Goal: Task Accomplishment & Management: Use online tool/utility

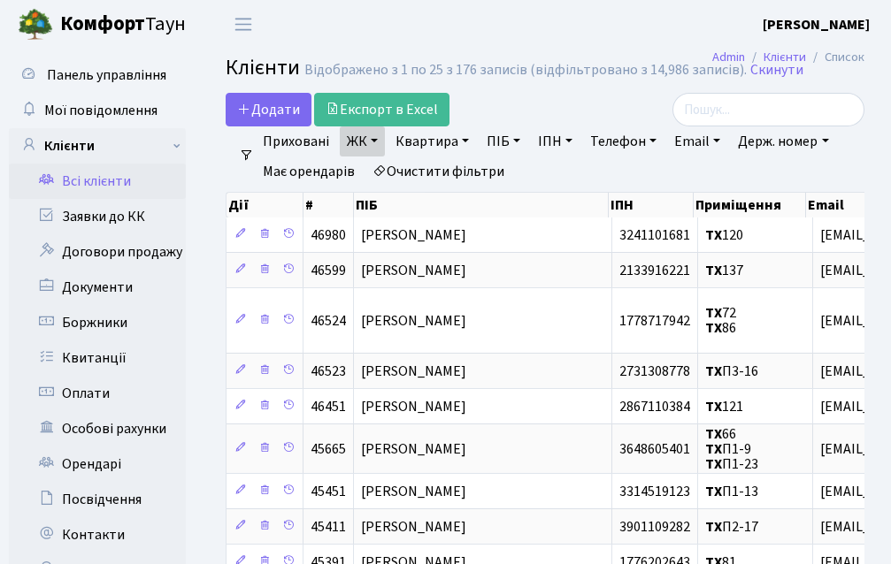
select select "25"
click at [443, 138] on link "Квартира" at bounding box center [432, 141] width 88 height 30
click at [365, 109] on link "Експорт в Excel" at bounding box center [381, 110] width 135 height 34
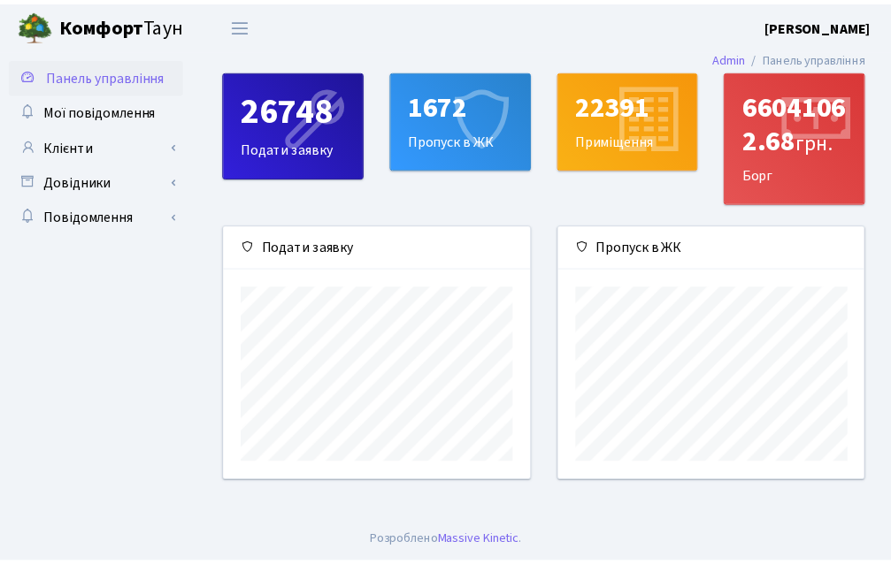
scroll to position [256, 310]
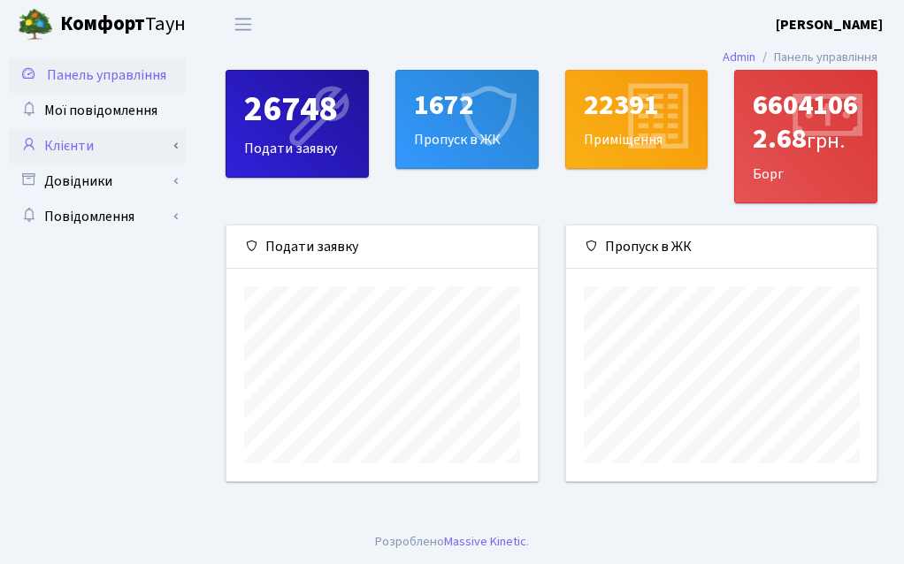
click at [112, 139] on link "Клієнти" at bounding box center [97, 145] width 177 height 35
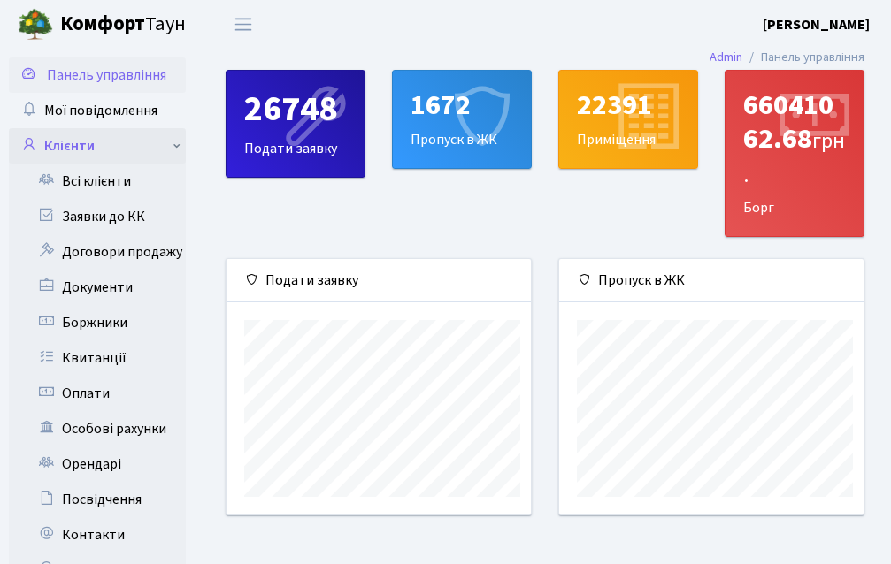
scroll to position [884192, 884143]
click at [127, 189] on link "Всі клієнти" at bounding box center [97, 181] width 177 height 35
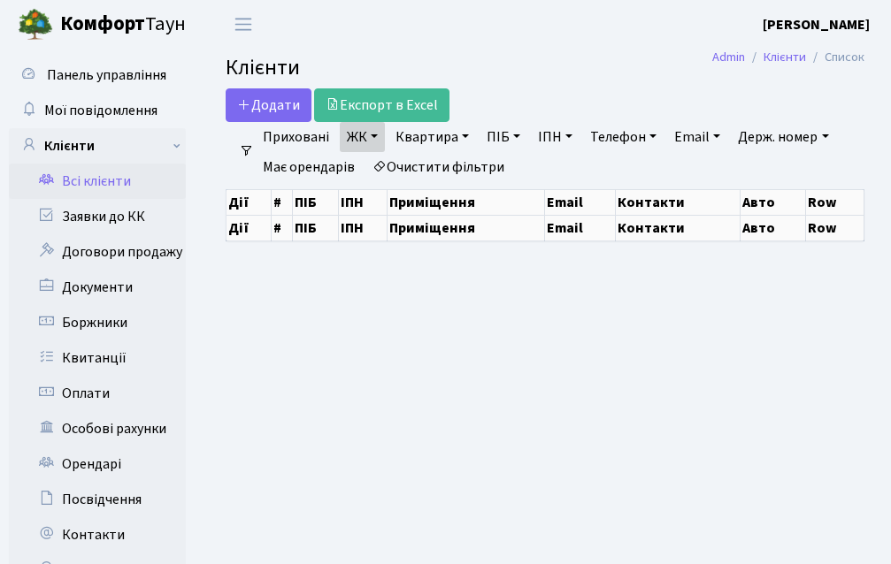
select select "25"
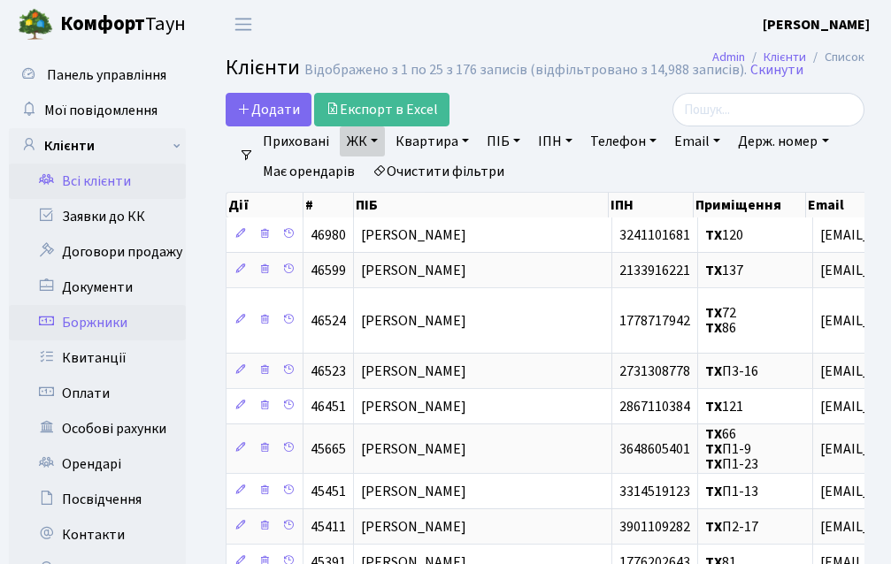
click at [91, 315] on link "Боржники" at bounding box center [97, 322] width 177 height 35
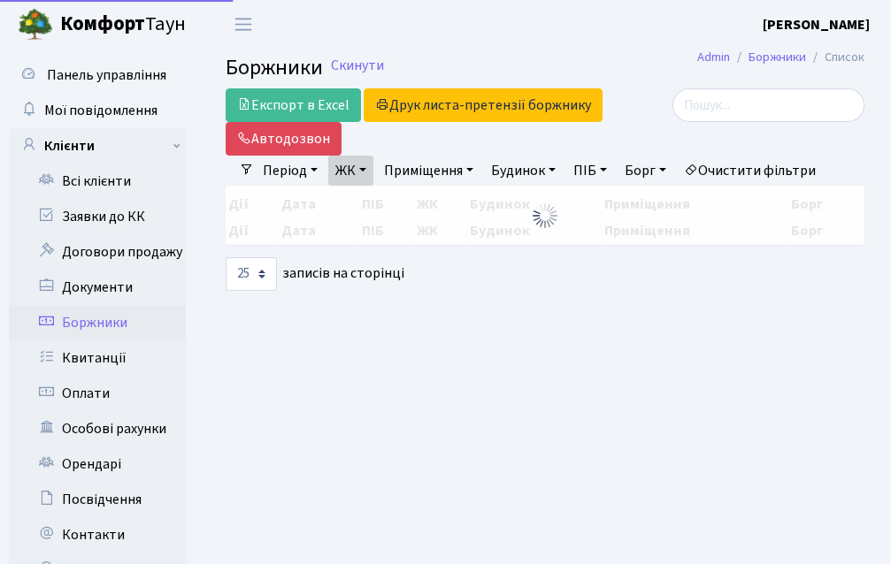
select select "25"
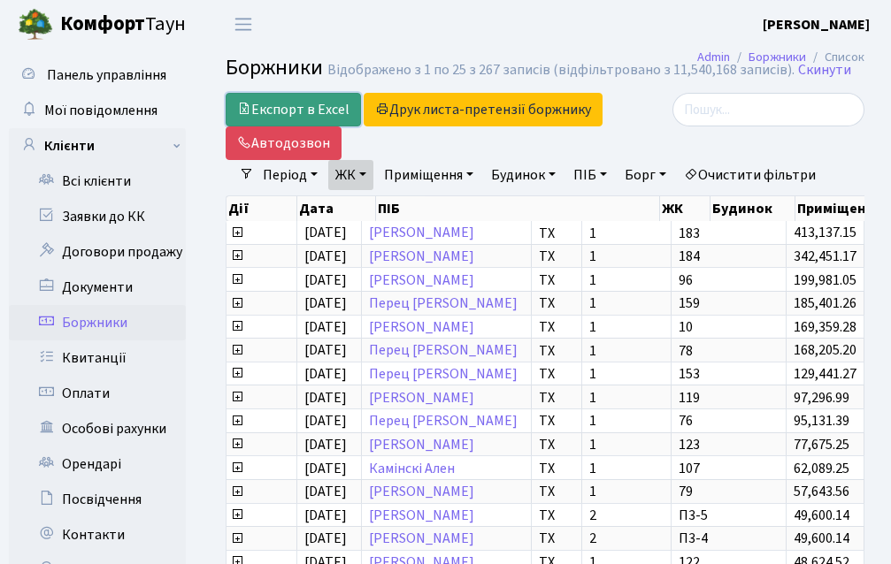
click at [315, 108] on link "Експорт в Excel" at bounding box center [293, 110] width 135 height 34
click at [87, 179] on link "Всі клієнти" at bounding box center [97, 181] width 177 height 35
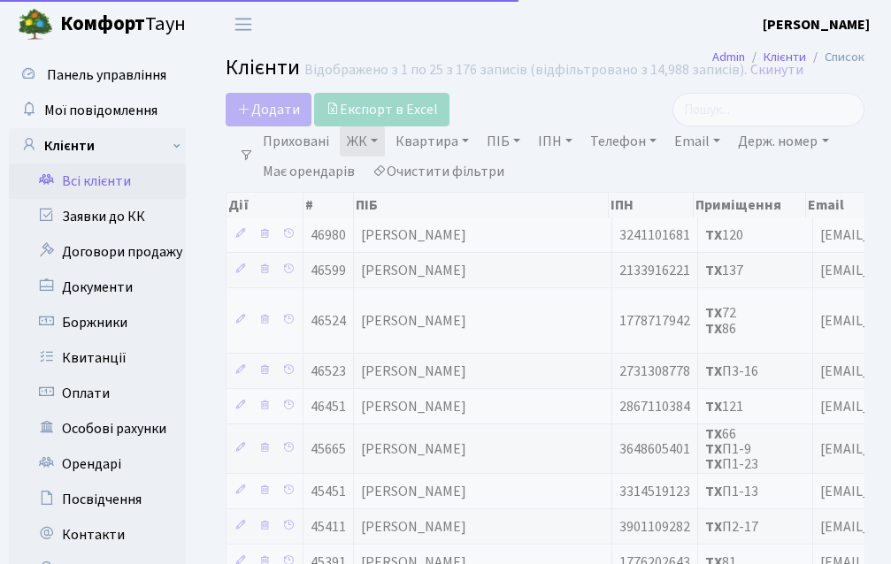
select select "25"
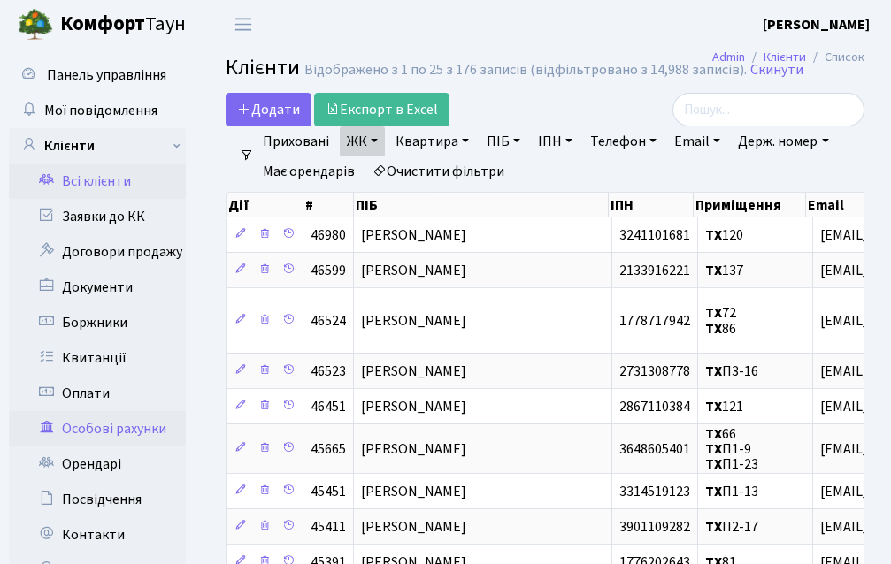
click at [155, 427] on link "Особові рахунки" at bounding box center [97, 428] width 177 height 35
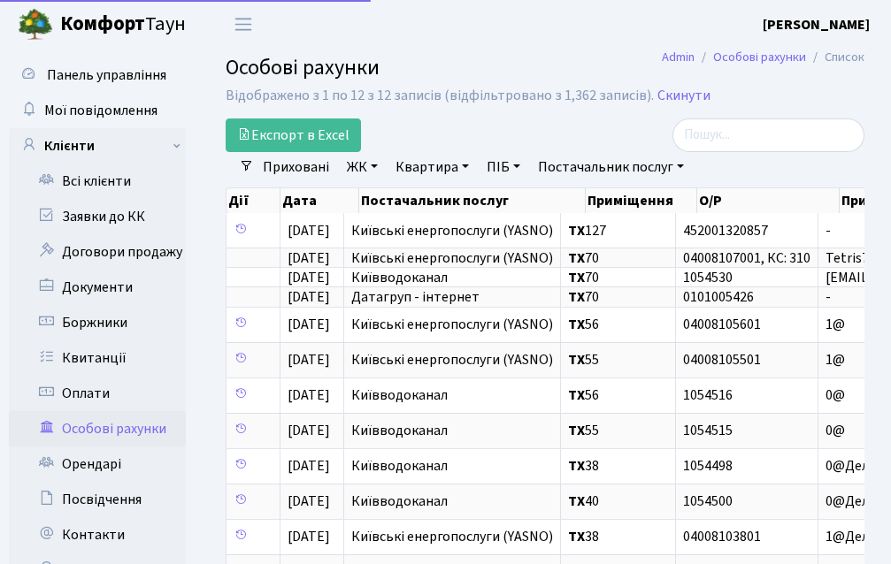
select select "25"
click at [107, 177] on link "Всі клієнти" at bounding box center [97, 181] width 177 height 35
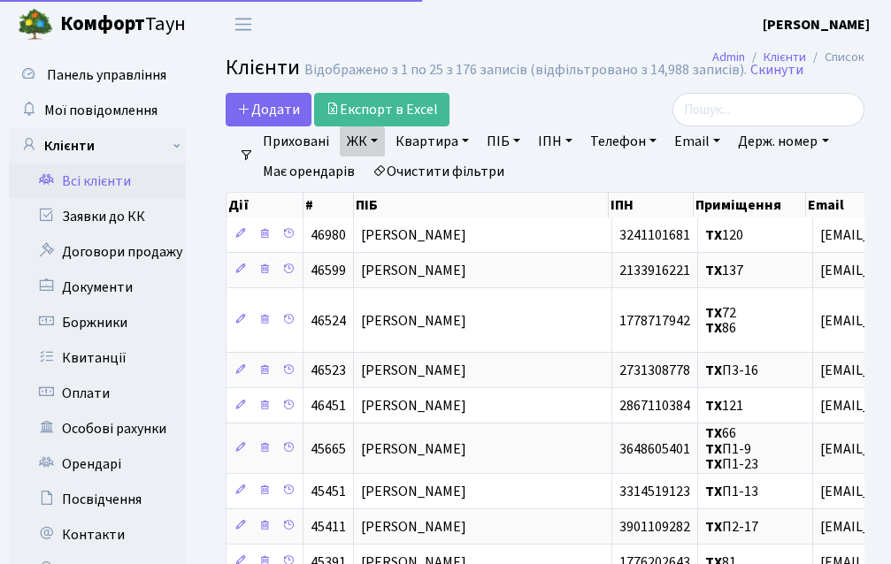
select select "25"
click at [127, 287] on link "Документи" at bounding box center [97, 287] width 177 height 35
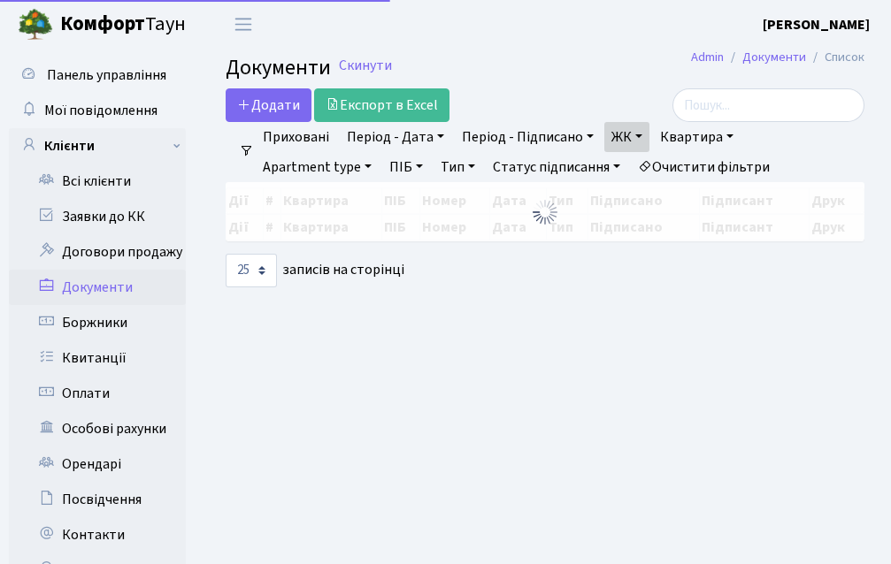
select select "25"
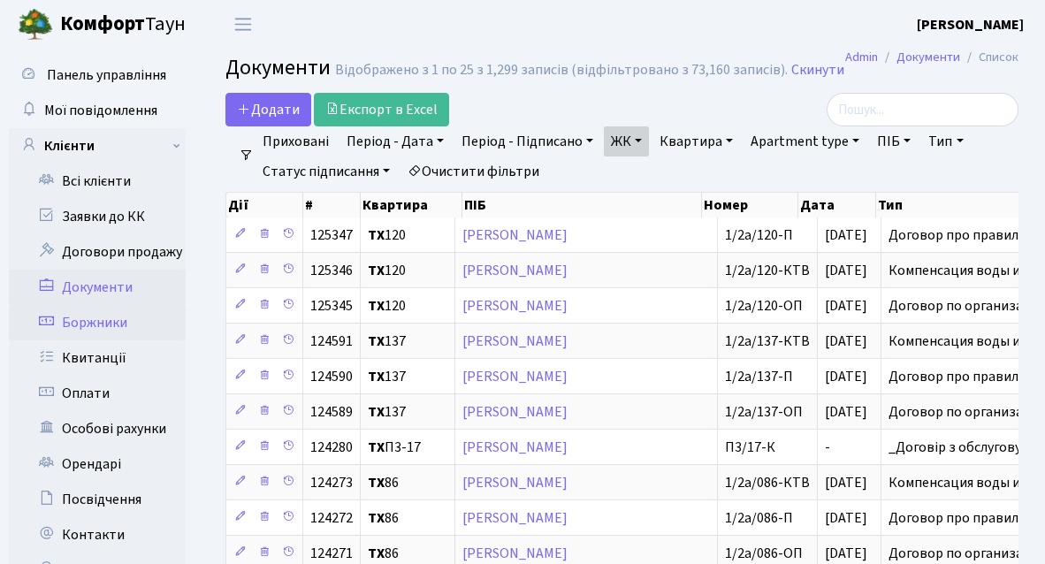
click at [119, 314] on link "Боржники" at bounding box center [97, 322] width 177 height 35
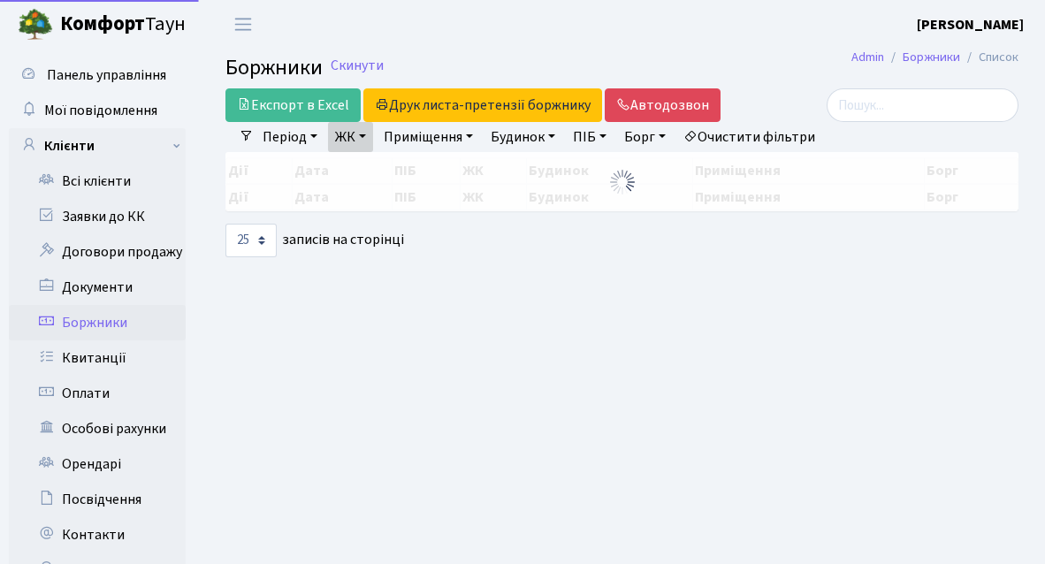
select select "25"
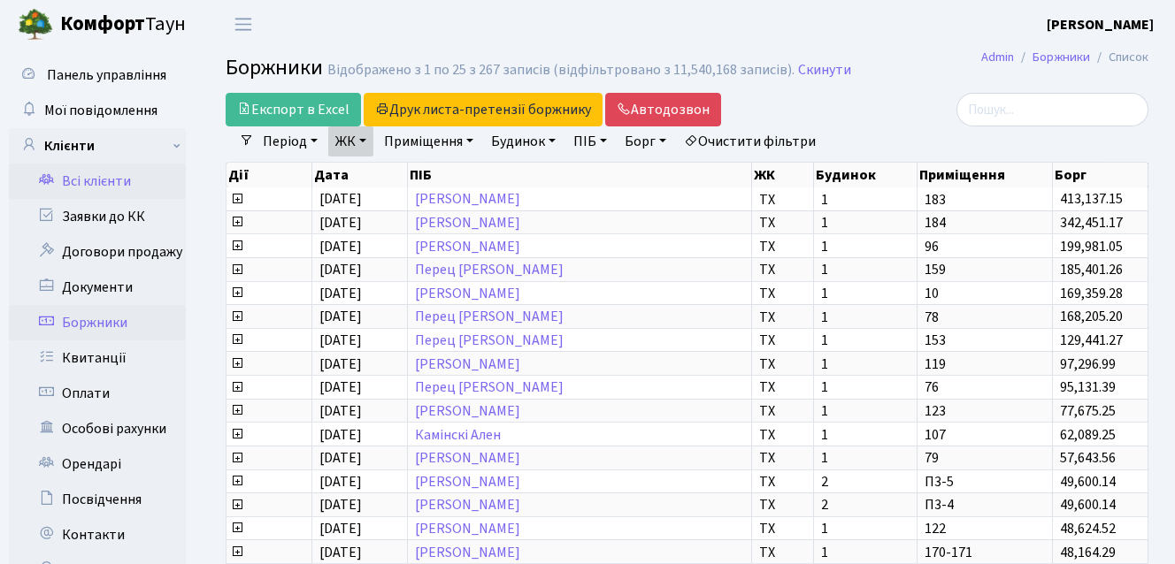
click at [99, 179] on link "Всі клієнти" at bounding box center [97, 181] width 177 height 35
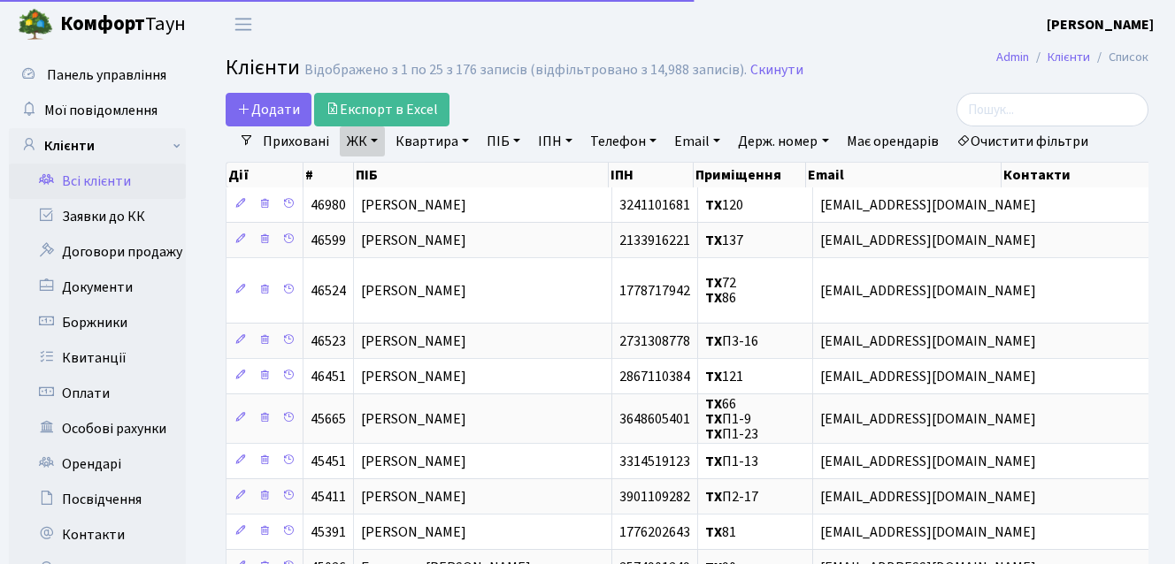
select select "25"
click at [616, 141] on link "Телефон" at bounding box center [623, 141] width 80 height 30
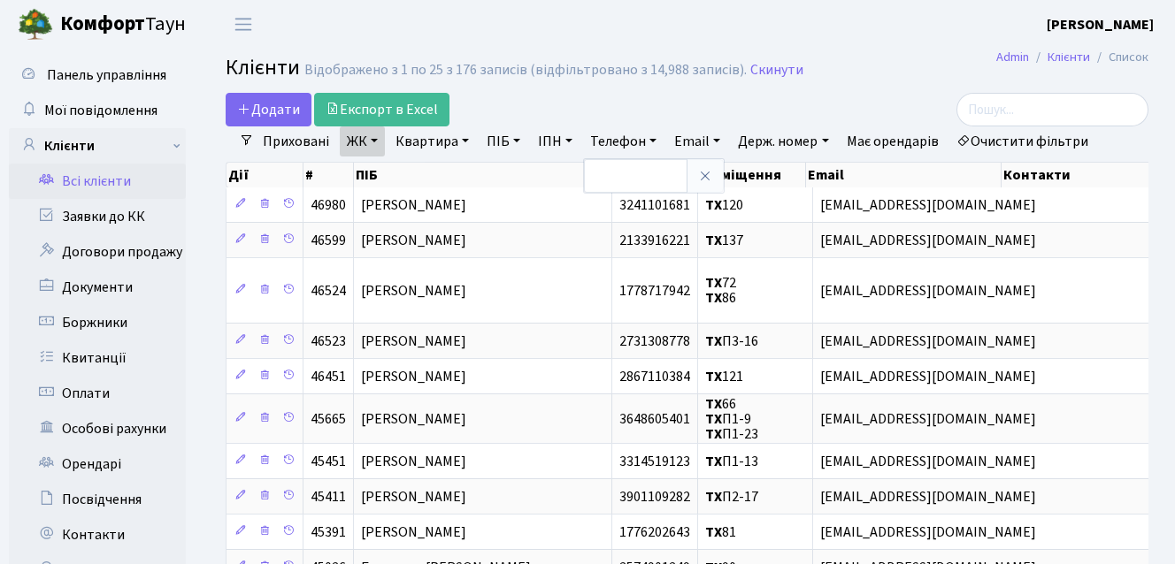
click at [626, 100] on div "Додати Експорт в Excel" at bounding box center [529, 110] width 606 height 34
click at [365, 131] on link "ЖК" at bounding box center [362, 141] width 45 height 30
click at [595, 103] on div "Додати Експорт в Excel" at bounding box center [529, 110] width 606 height 34
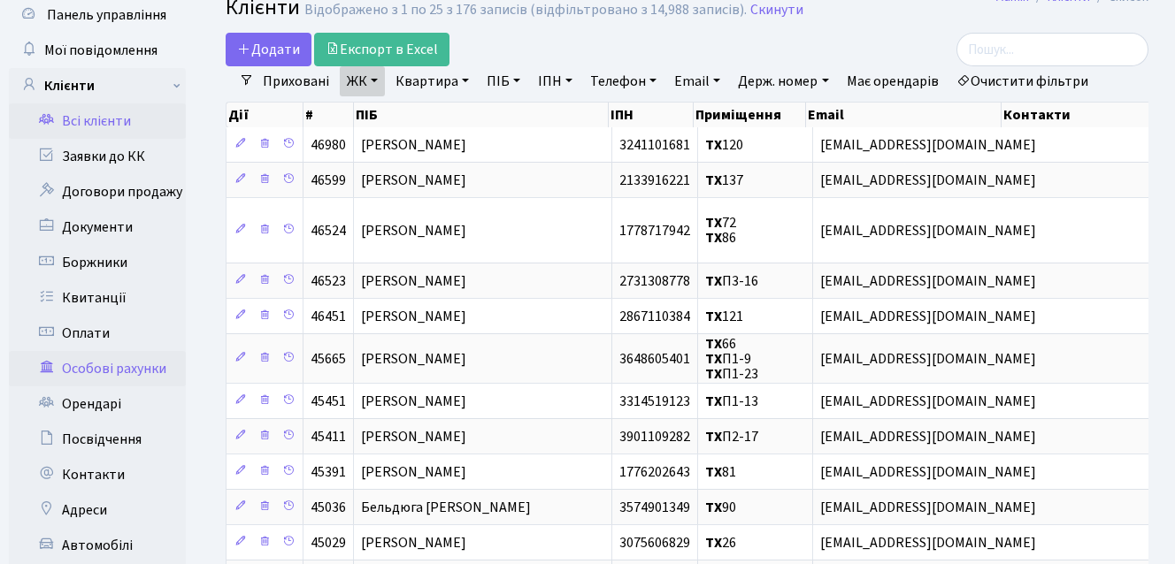
scroll to position [88, 0]
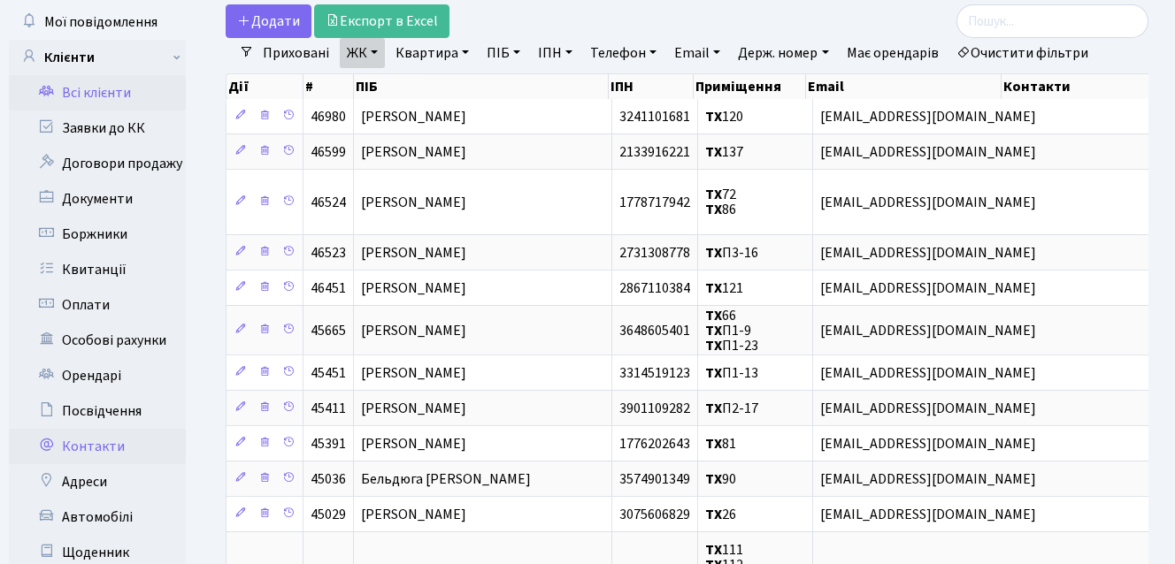
click at [88, 448] on link "Контакти" at bounding box center [97, 446] width 177 height 35
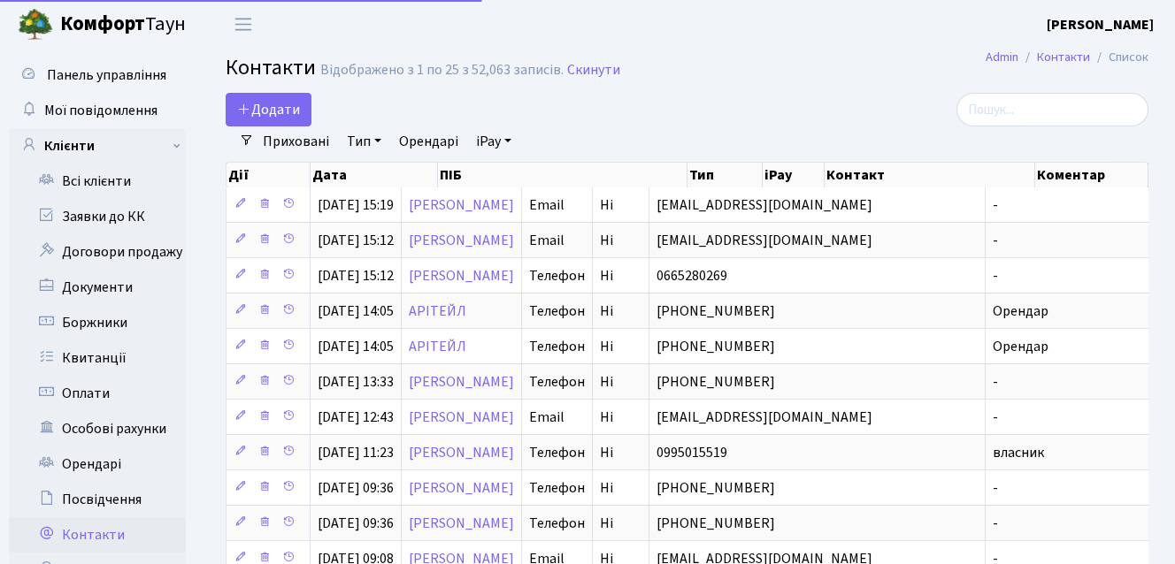
select select "25"
click at [351, 143] on link "Тип" at bounding box center [364, 141] width 49 height 30
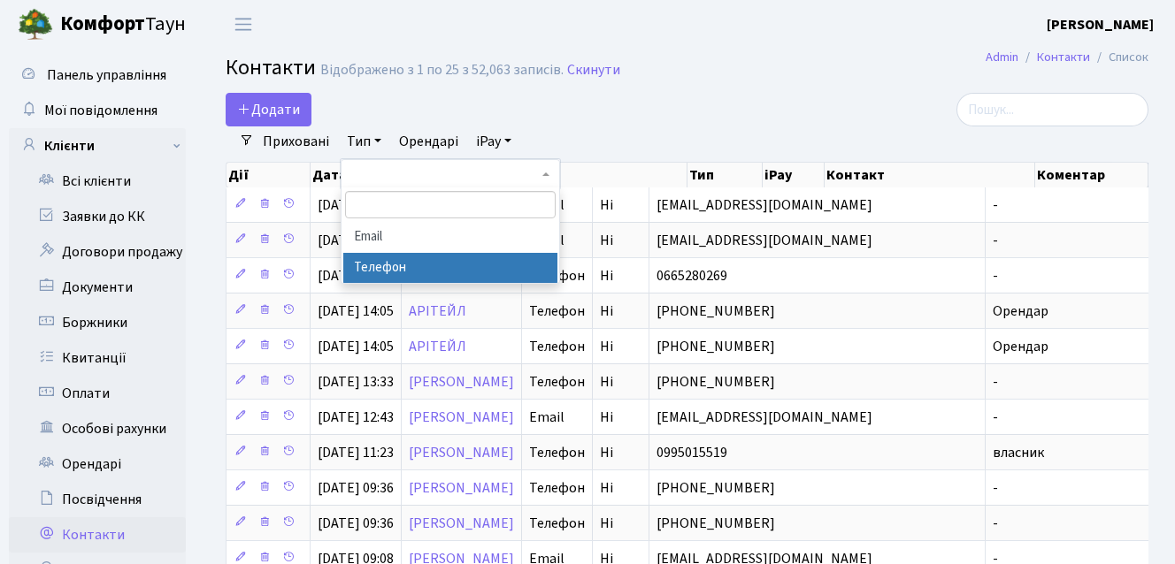
click at [395, 269] on li "Телефон" at bounding box center [450, 268] width 214 height 31
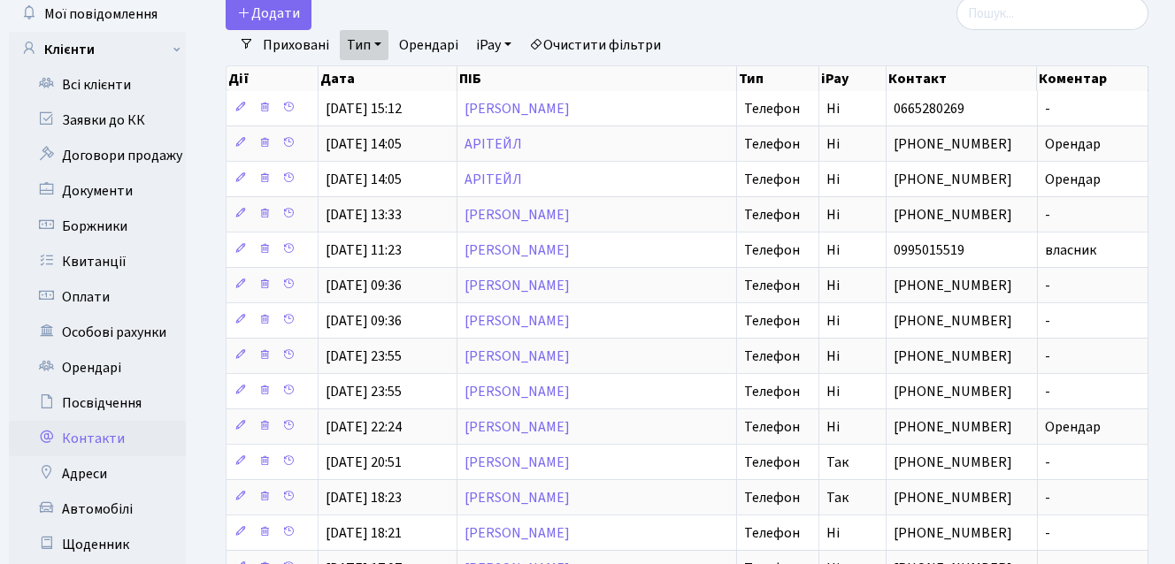
scroll to position [88, 0]
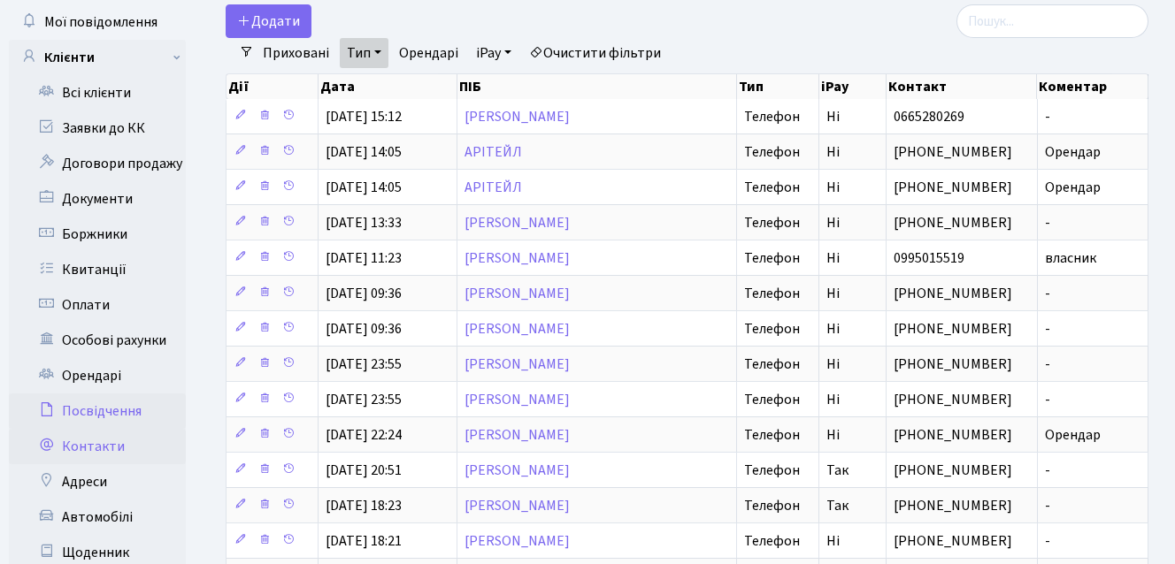
click at [73, 410] on link "Посвідчення" at bounding box center [97, 411] width 177 height 35
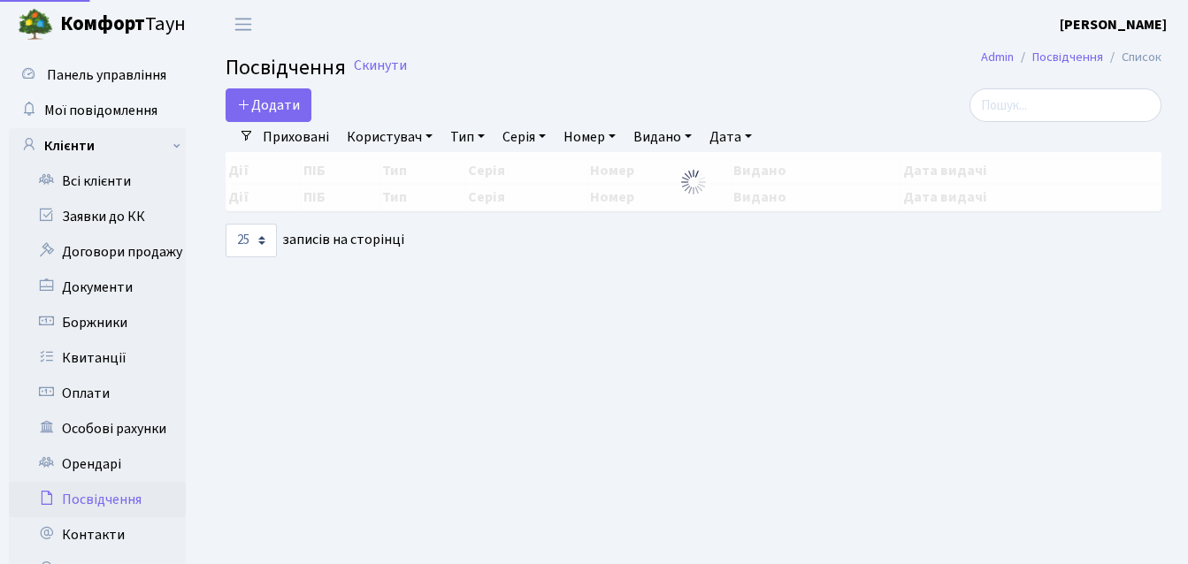
select select "25"
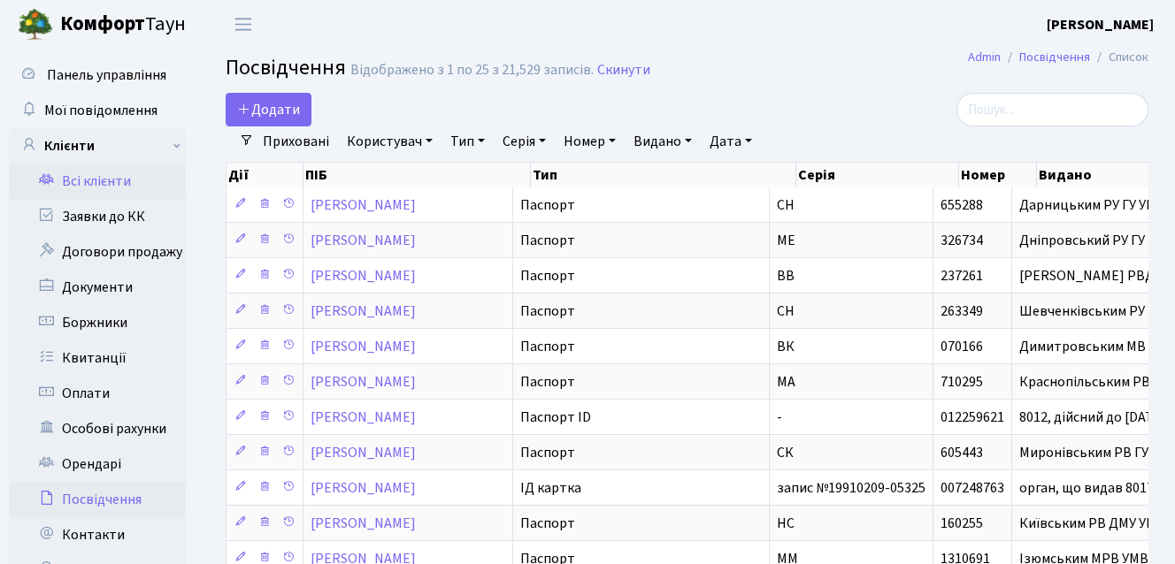
click at [111, 188] on link "Всі клієнти" at bounding box center [97, 181] width 177 height 35
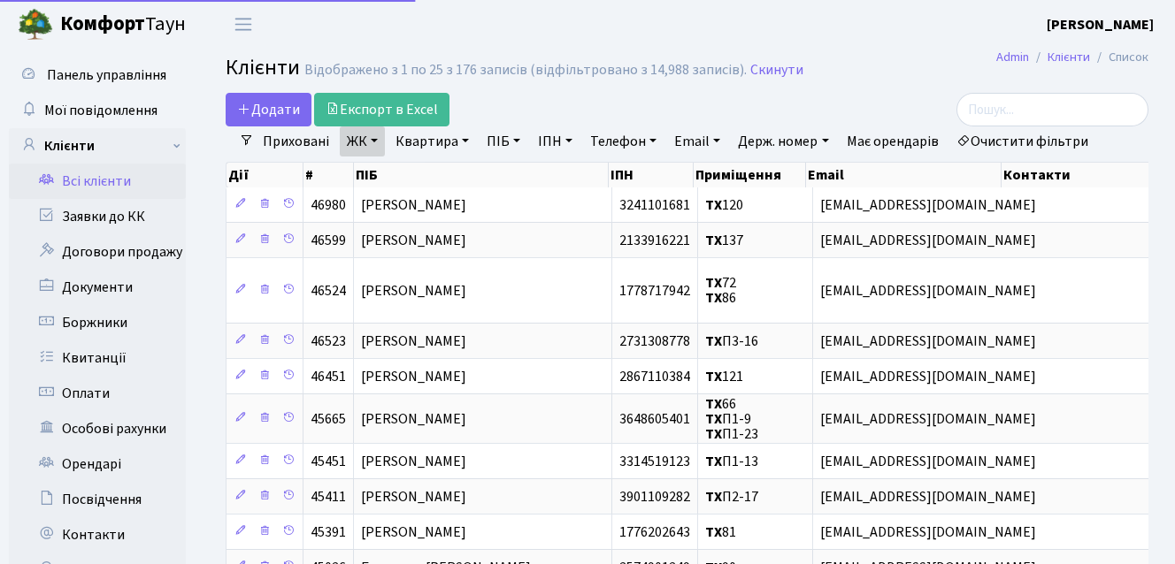
select select "25"
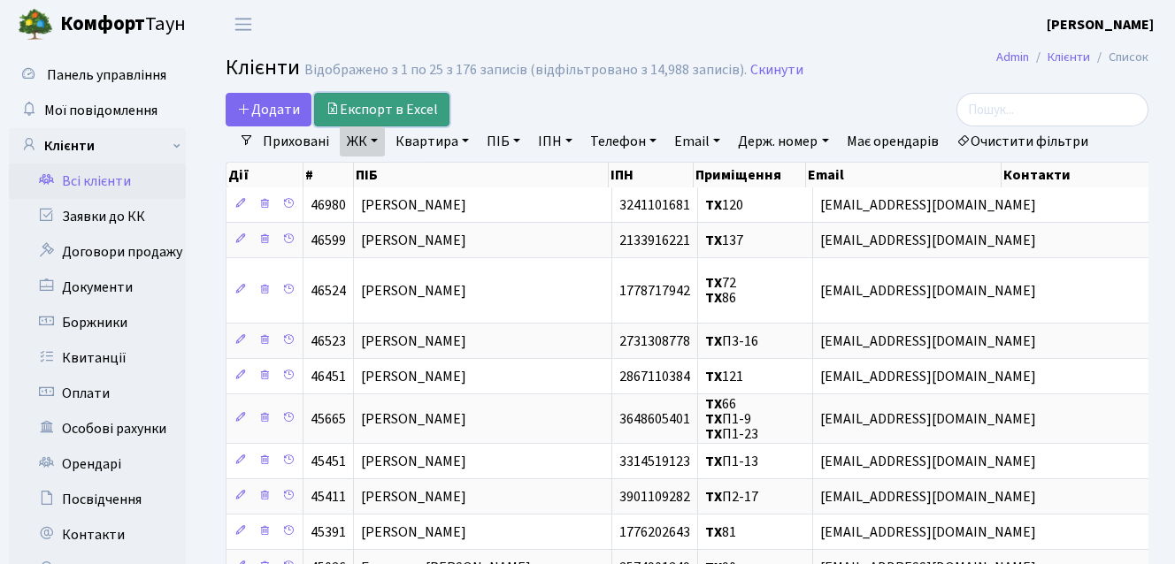
click at [354, 117] on link "Експорт в Excel" at bounding box center [381, 110] width 135 height 34
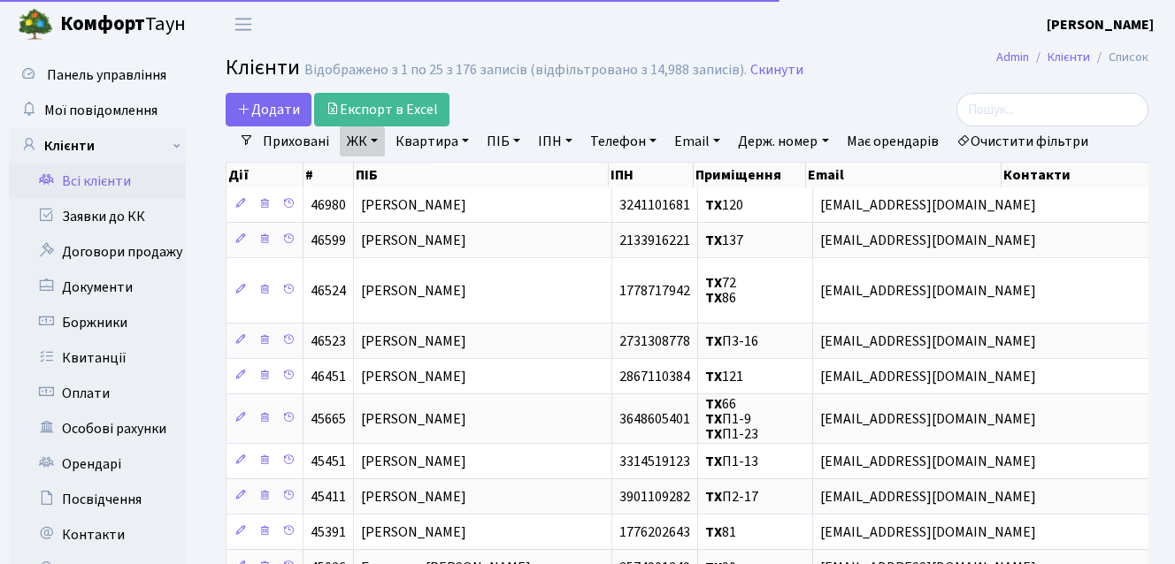
select select "25"
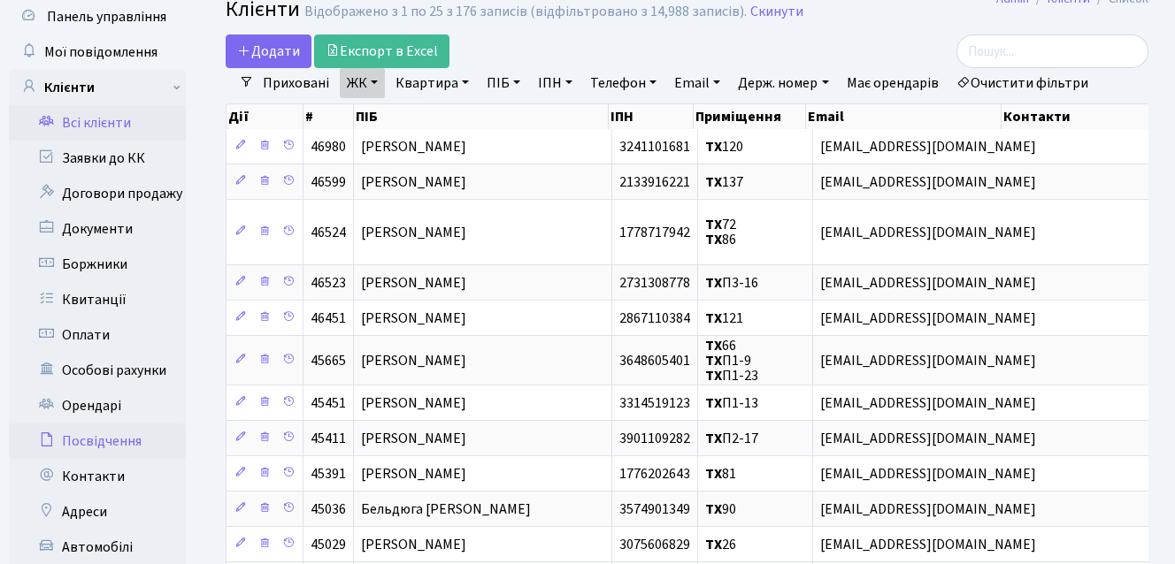
scroll to position [88, 0]
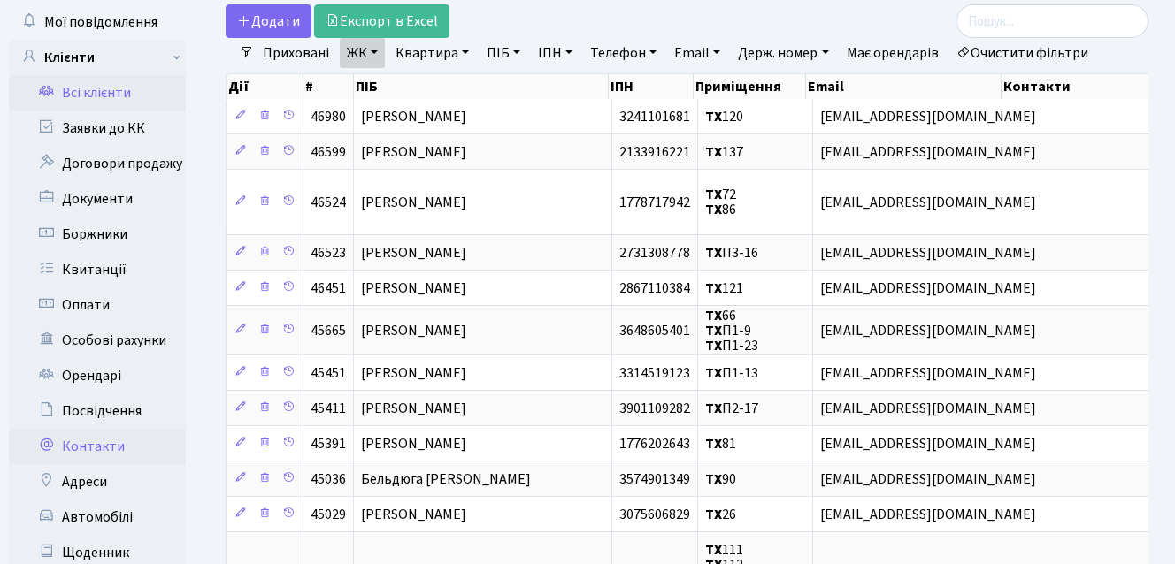
click at [105, 445] on link "Контакти" at bounding box center [97, 446] width 177 height 35
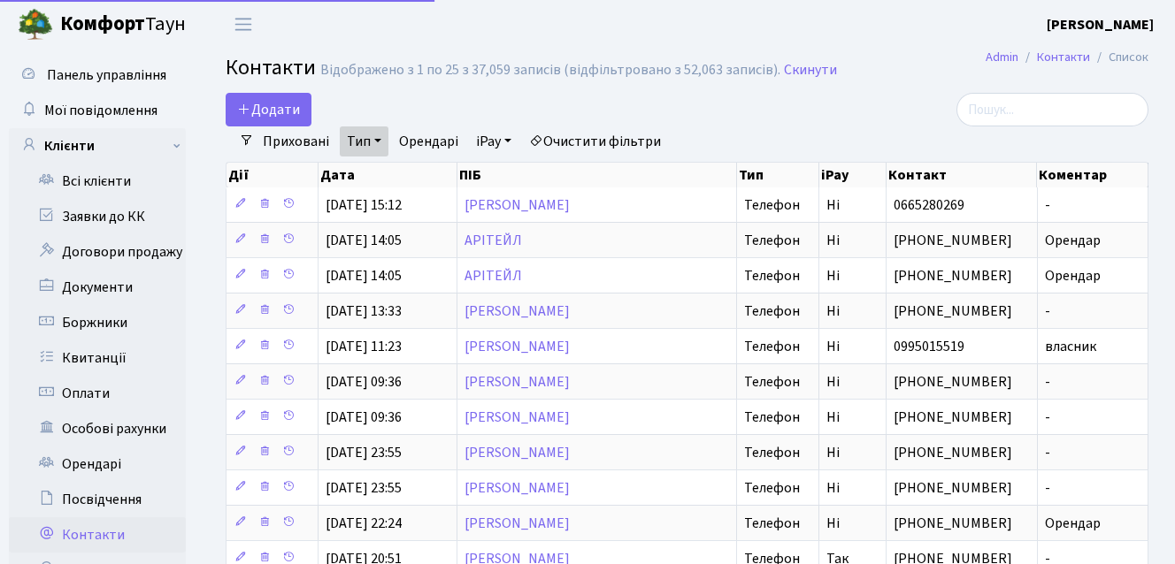
select select "25"
click at [119, 171] on link "Всі клієнти" at bounding box center [97, 181] width 177 height 35
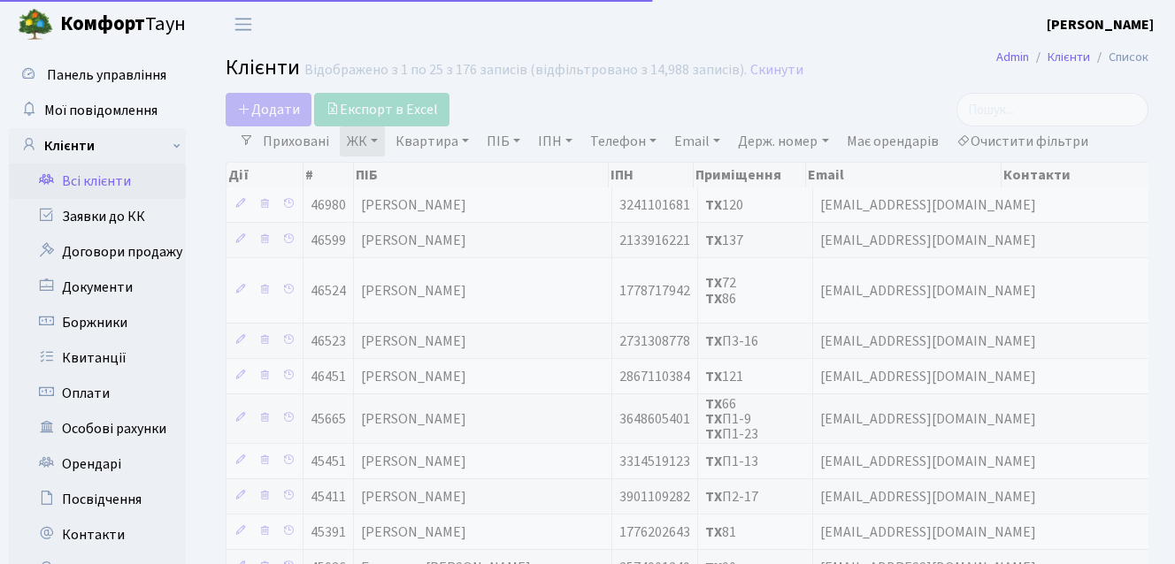
select select "25"
